Goal: Task Accomplishment & Management: Manage account settings

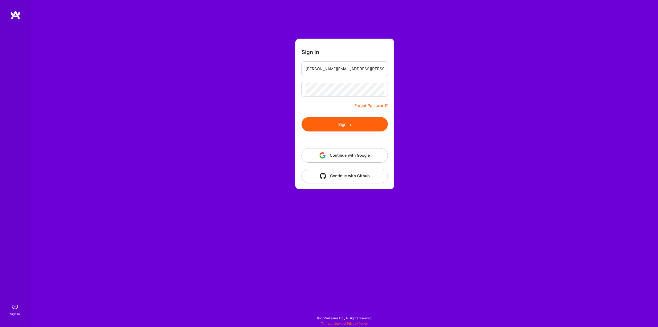
click at [343, 123] on button "Sign In" at bounding box center [345, 124] width 86 height 14
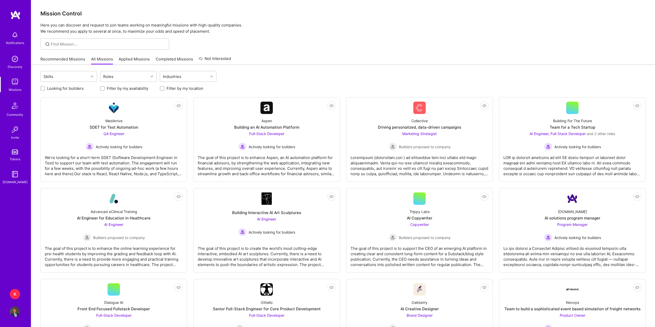
click at [14, 293] on div "K" at bounding box center [15, 294] width 10 height 10
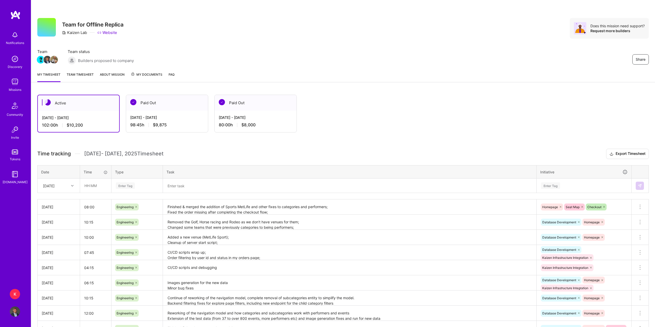
click at [86, 73] on link "Team timesheet" at bounding box center [80, 77] width 27 height 10
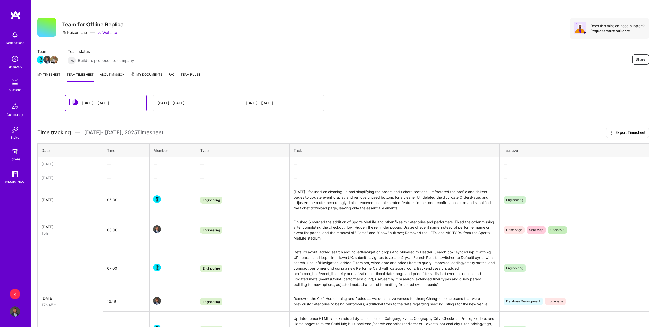
click at [51, 77] on link "My timesheet" at bounding box center [48, 77] width 23 height 10
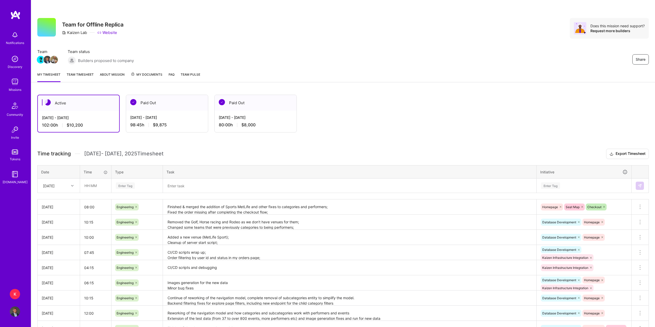
click at [16, 90] on div "Missions" at bounding box center [15, 89] width 13 height 5
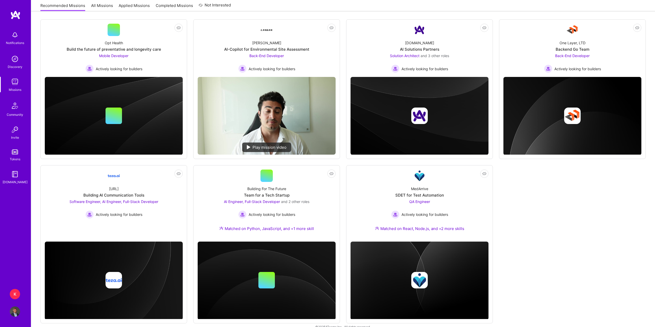
scroll to position [76, 0]
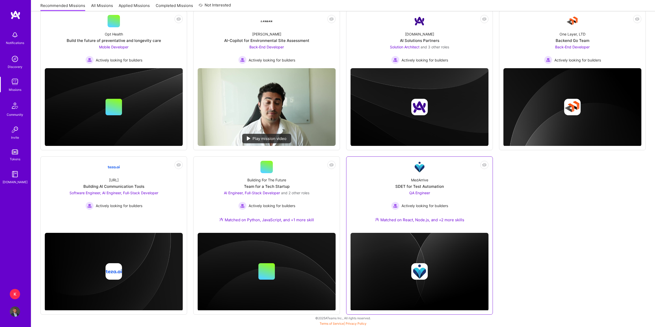
click at [394, 175] on div "MedArrive SDET for Test Automation QA Engineer Actively looking for builders Ma…" at bounding box center [419, 201] width 138 height 56
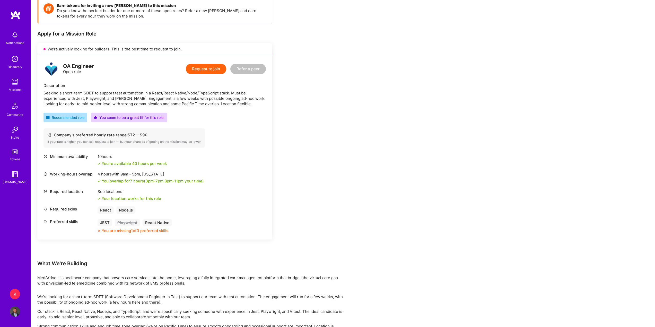
scroll to position [101, 0]
